Goal: Task Accomplishment & Management: Manage account settings

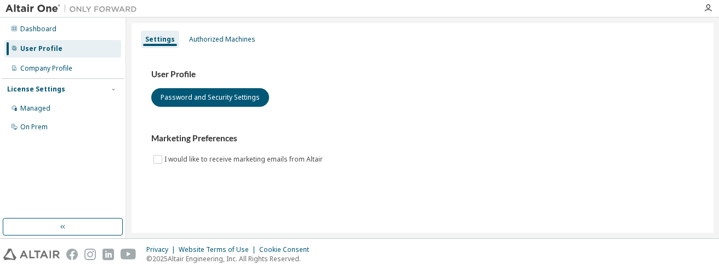
click at [546, 193] on div "User Profile Password and Security Settings Marketing Preferences I would like …" at bounding box center [422, 124] width 569 height 150
